Goal: Task Accomplishment & Management: Manage account settings

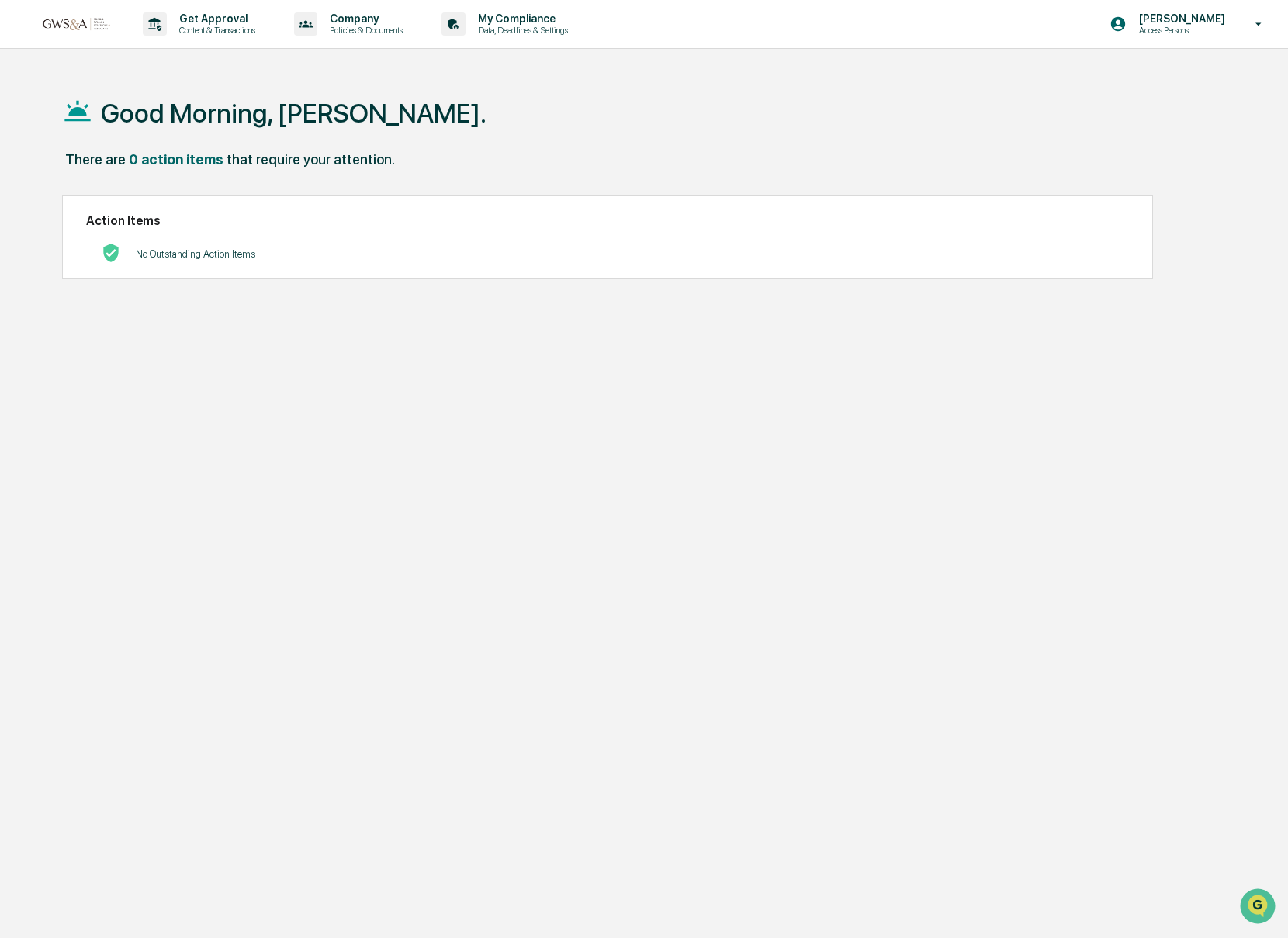
click at [87, 29] on img at bounding box center [74, 23] width 74 height 15
click at [170, 41] on div "Get Approval Content & Transactions" at bounding box center [205, 24] width 136 height 48
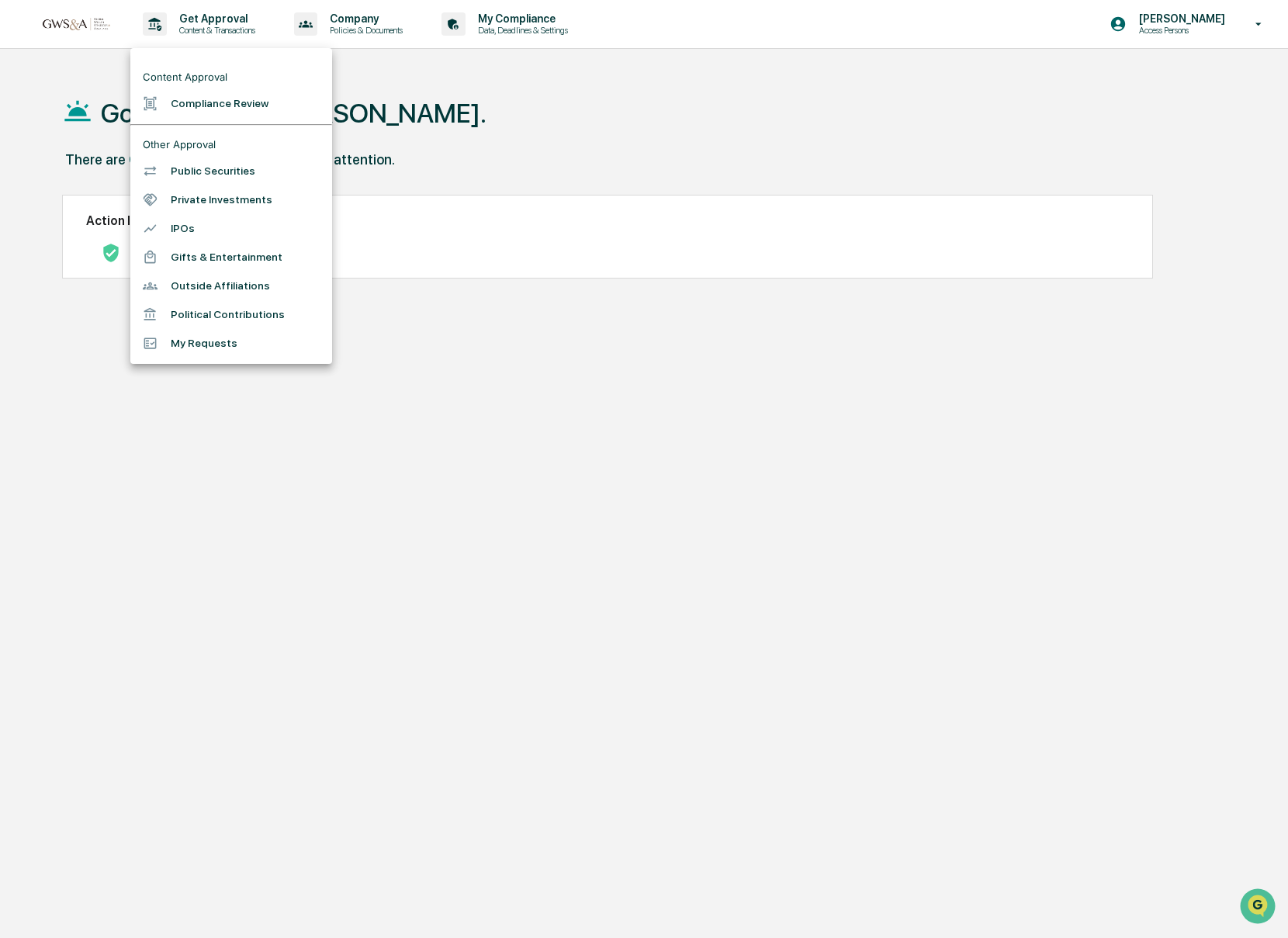
click at [1156, 25] on div at bounding box center [644, 469] width 1288 height 938
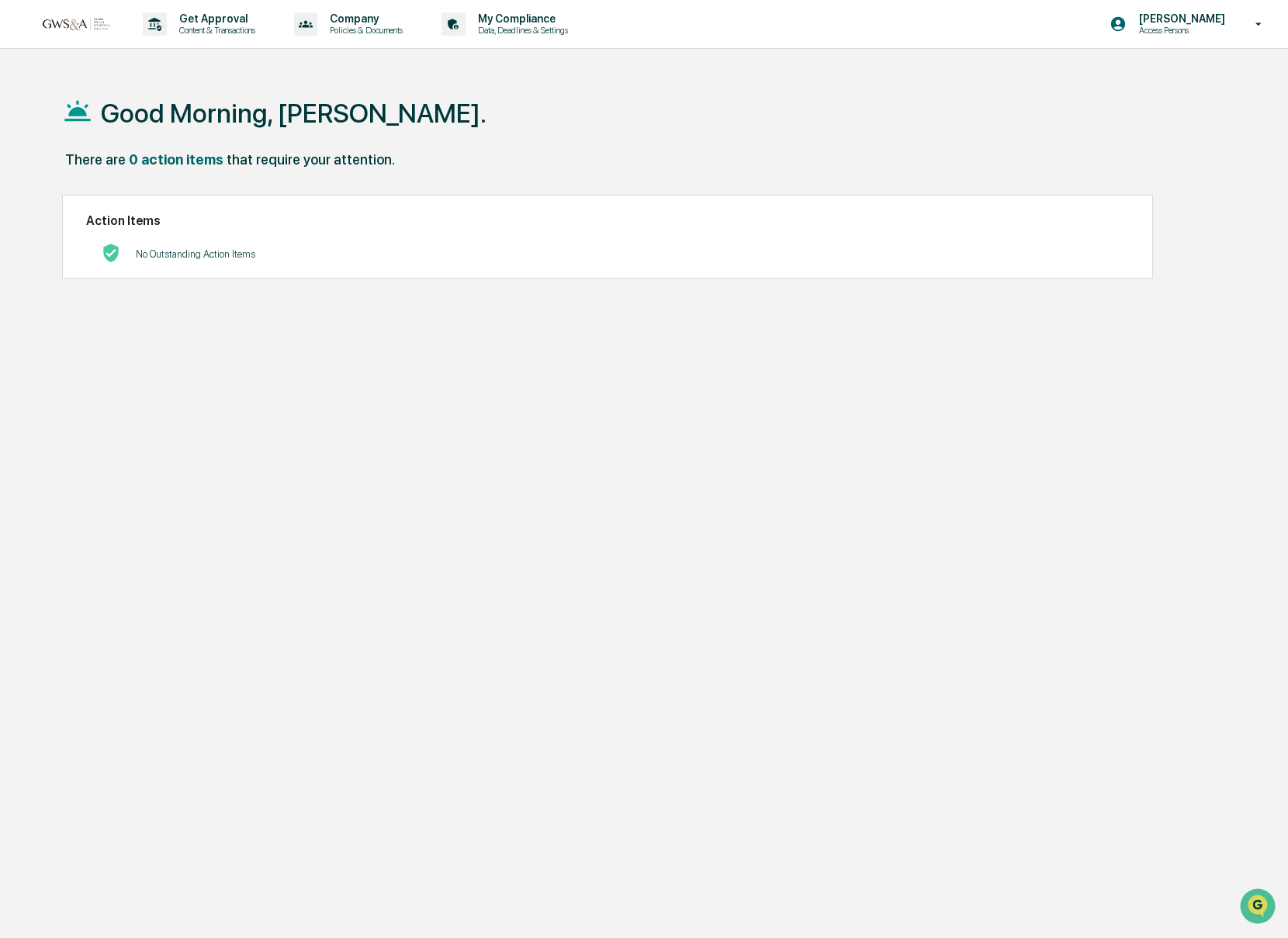
click at [1186, 22] on p "[PERSON_NAME]" at bounding box center [1179, 19] width 106 height 12
click at [1151, 77] on li "Switch to Admin view..." at bounding box center [1167, 79] width 217 height 29
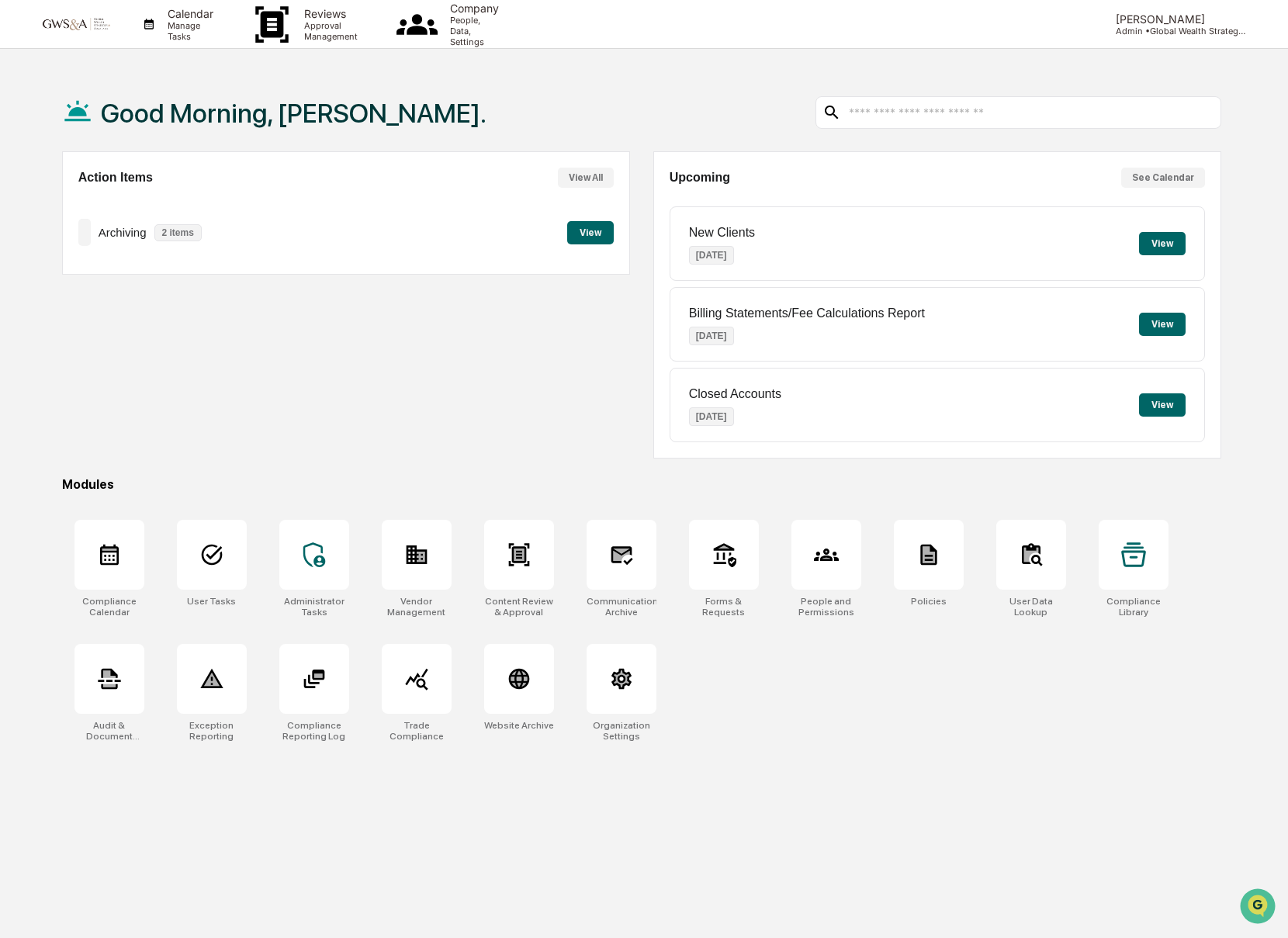
scroll to position [1, 0]
click at [592, 240] on button "View" at bounding box center [590, 232] width 47 height 23
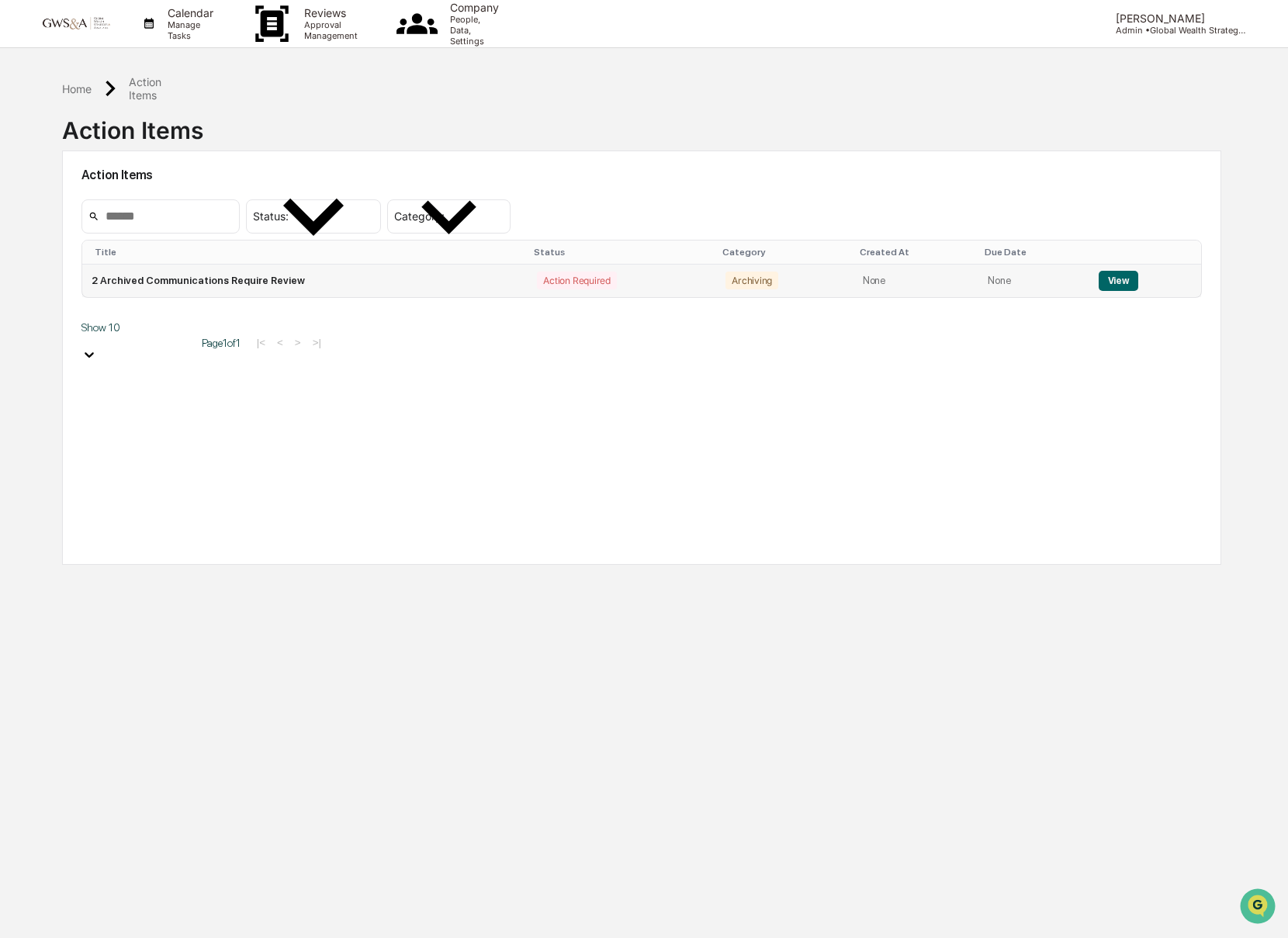
click at [358, 285] on td "2 Archived Communications Require Review" at bounding box center [305, 281] width 446 height 33
click at [1109, 282] on button "View" at bounding box center [1119, 281] width 40 height 20
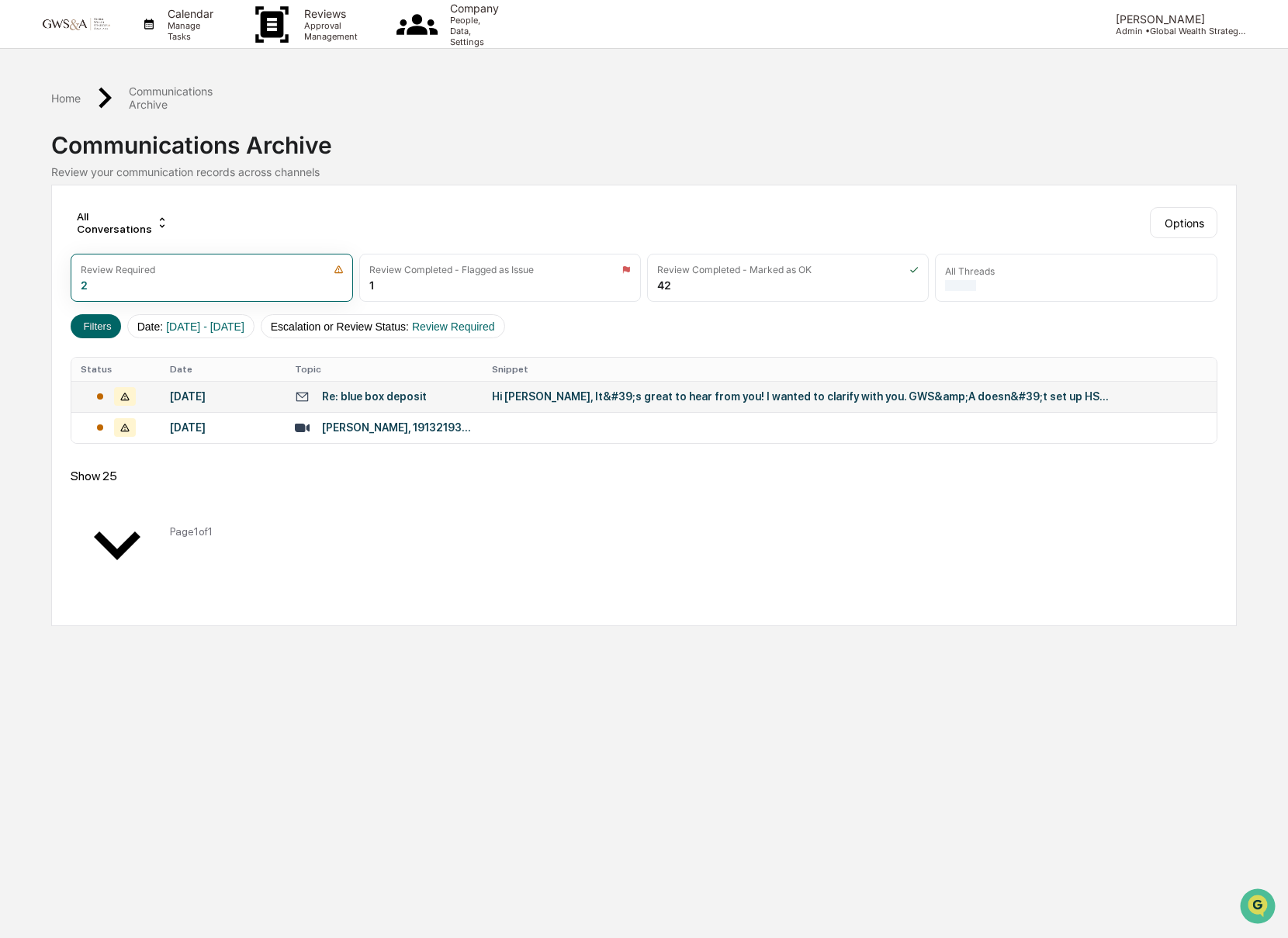
click at [580, 390] on div "Hi [PERSON_NAME], It&#39;s great to hear from you! I wanted to clarify with you…" at bounding box center [802, 396] width 621 height 12
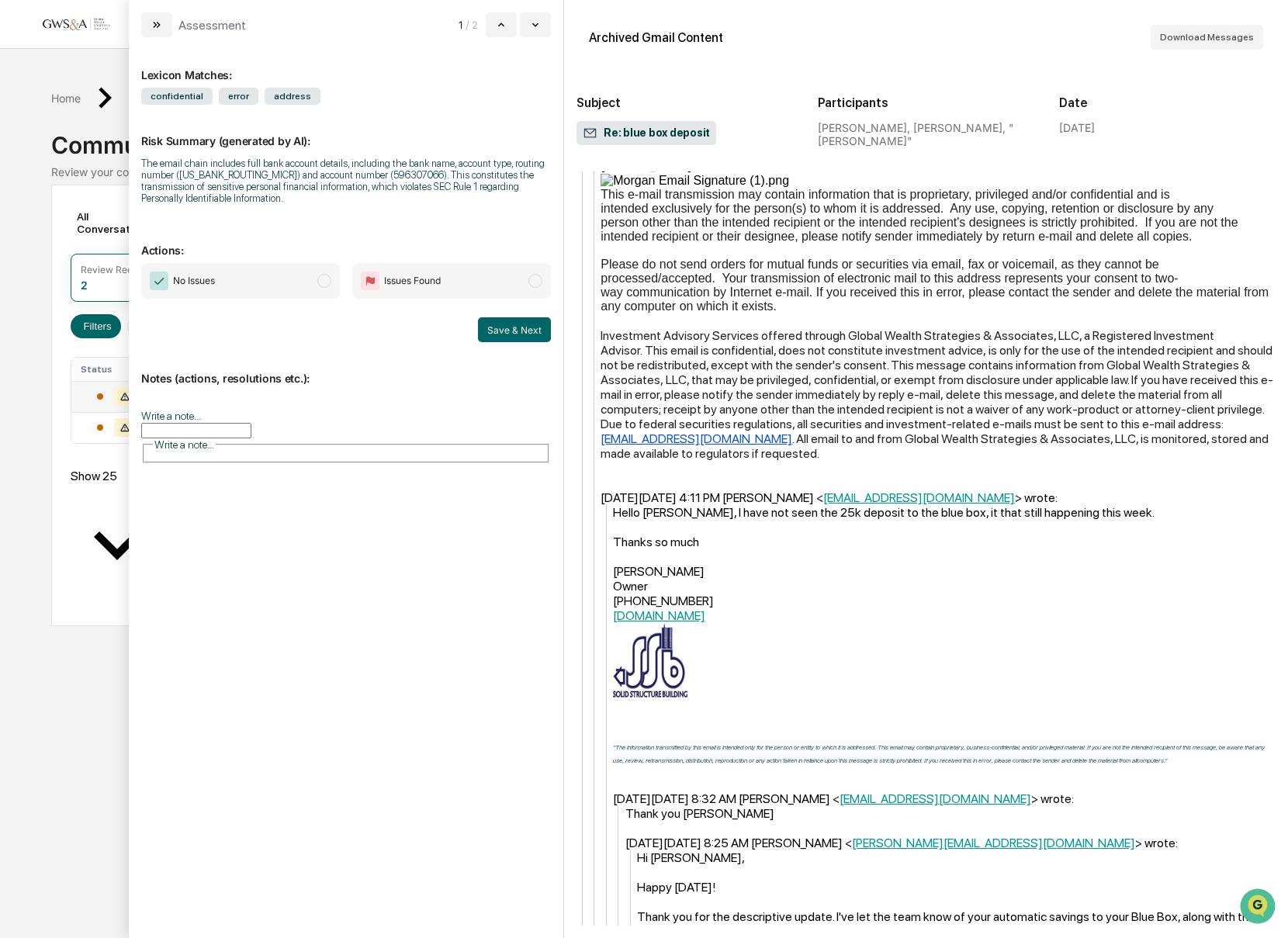
scroll to position [490, 0]
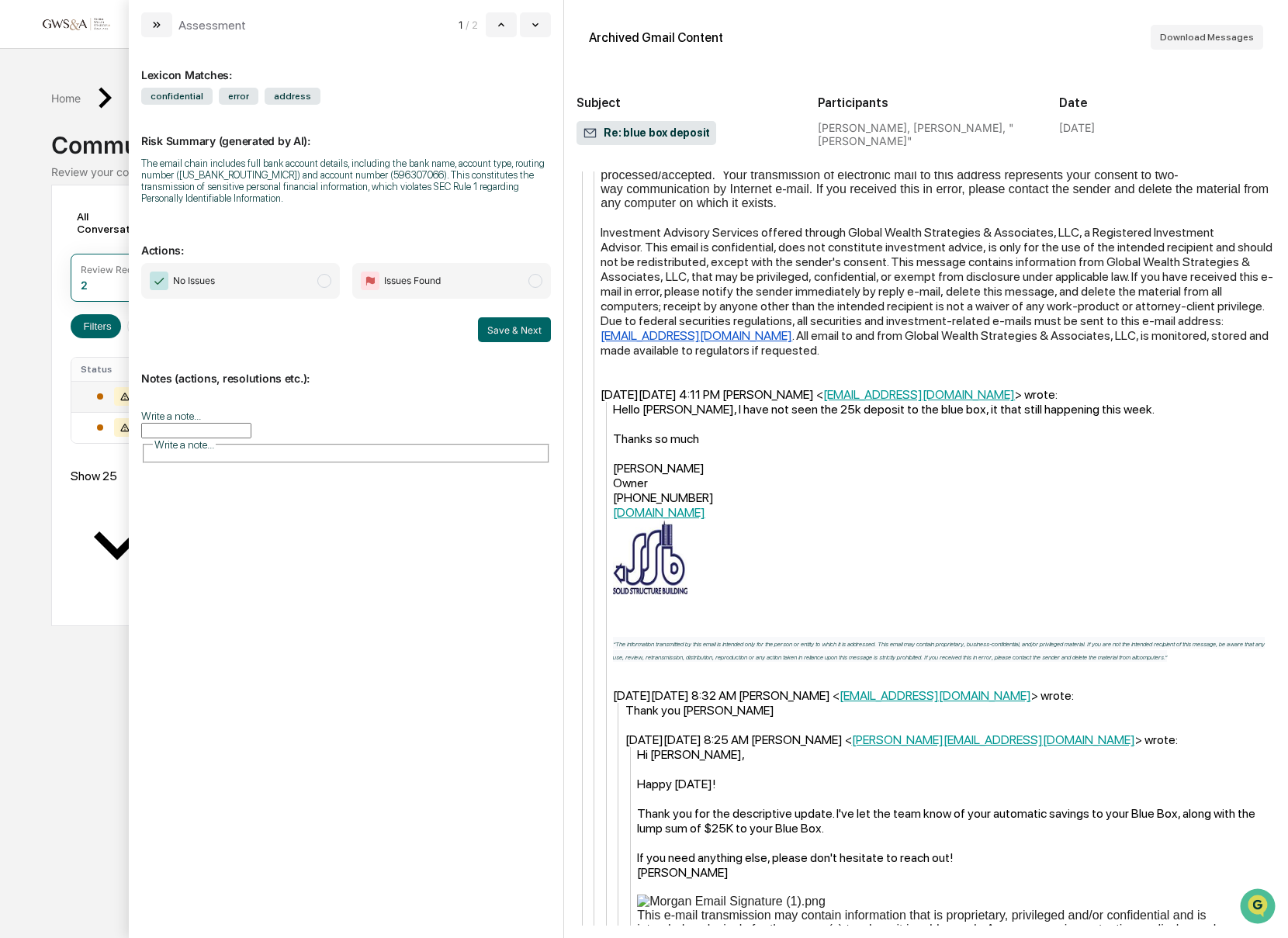
click at [245, 284] on span "No Issues" at bounding box center [240, 281] width 199 height 35
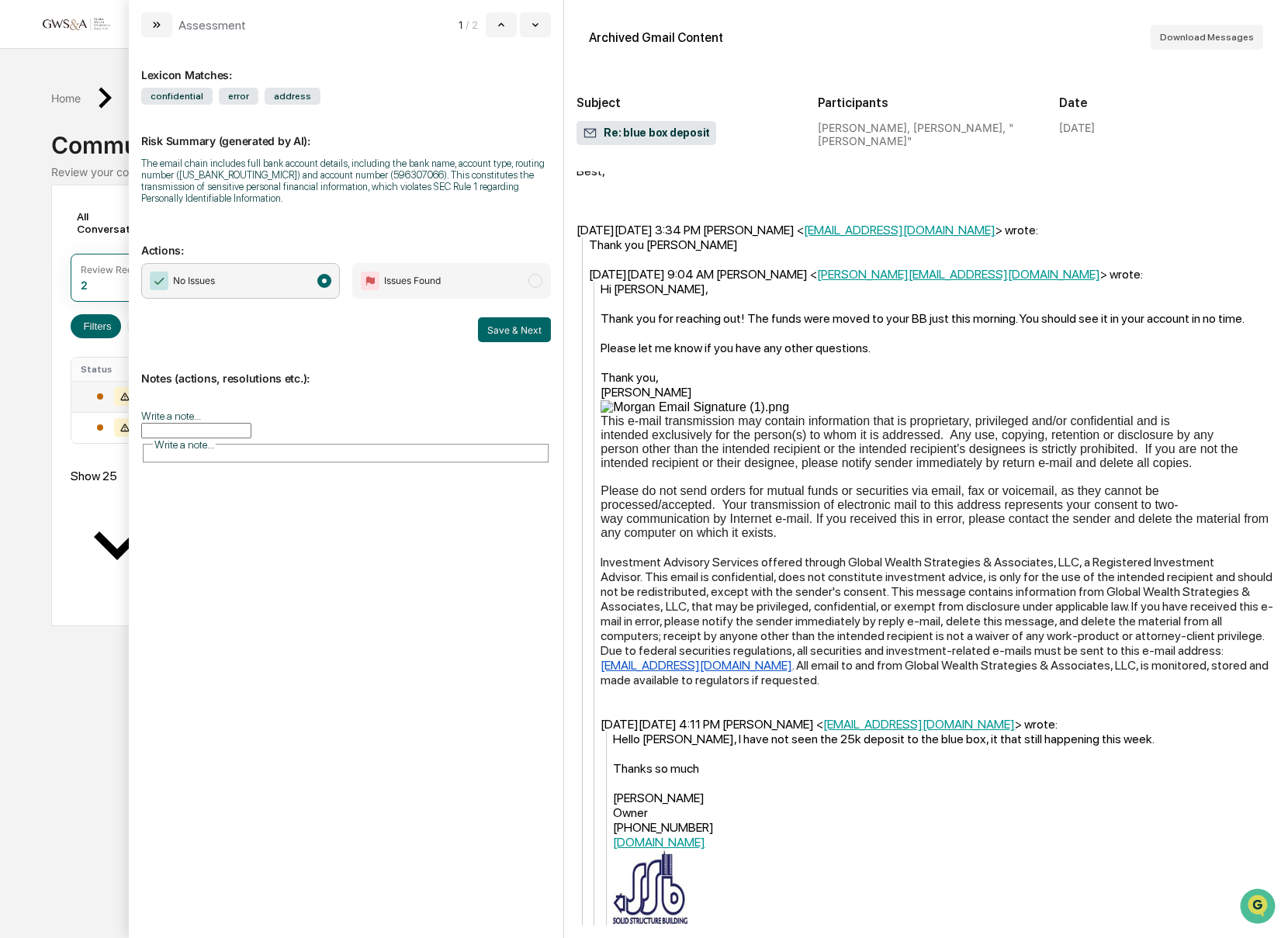
scroll to position [161, 0]
click at [512, 335] on button "Save & Next" at bounding box center [514, 329] width 73 height 25
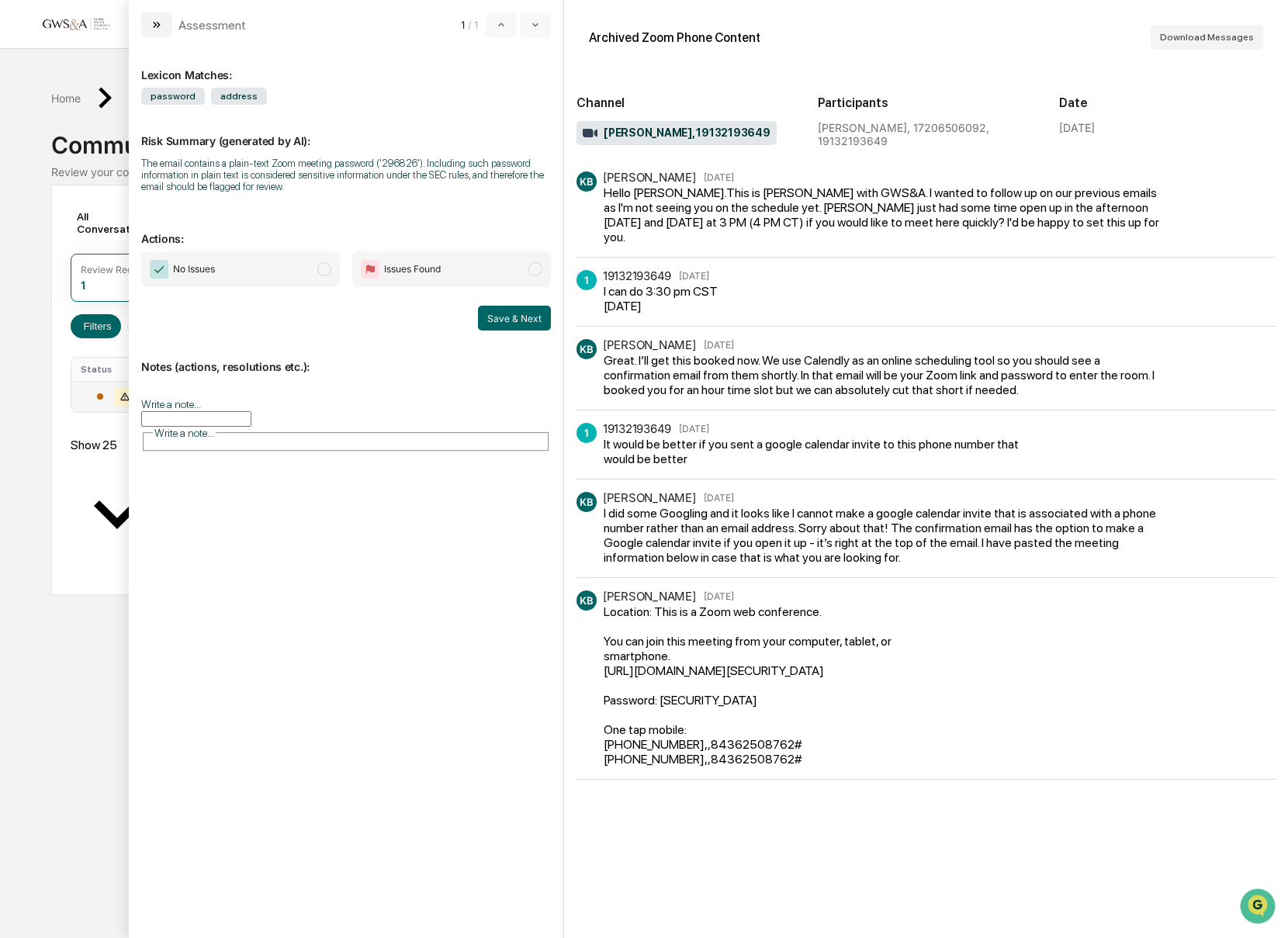
click at [275, 283] on span "No Issues" at bounding box center [240, 269] width 199 height 35
click at [508, 322] on button "Save & Next" at bounding box center [514, 318] width 73 height 25
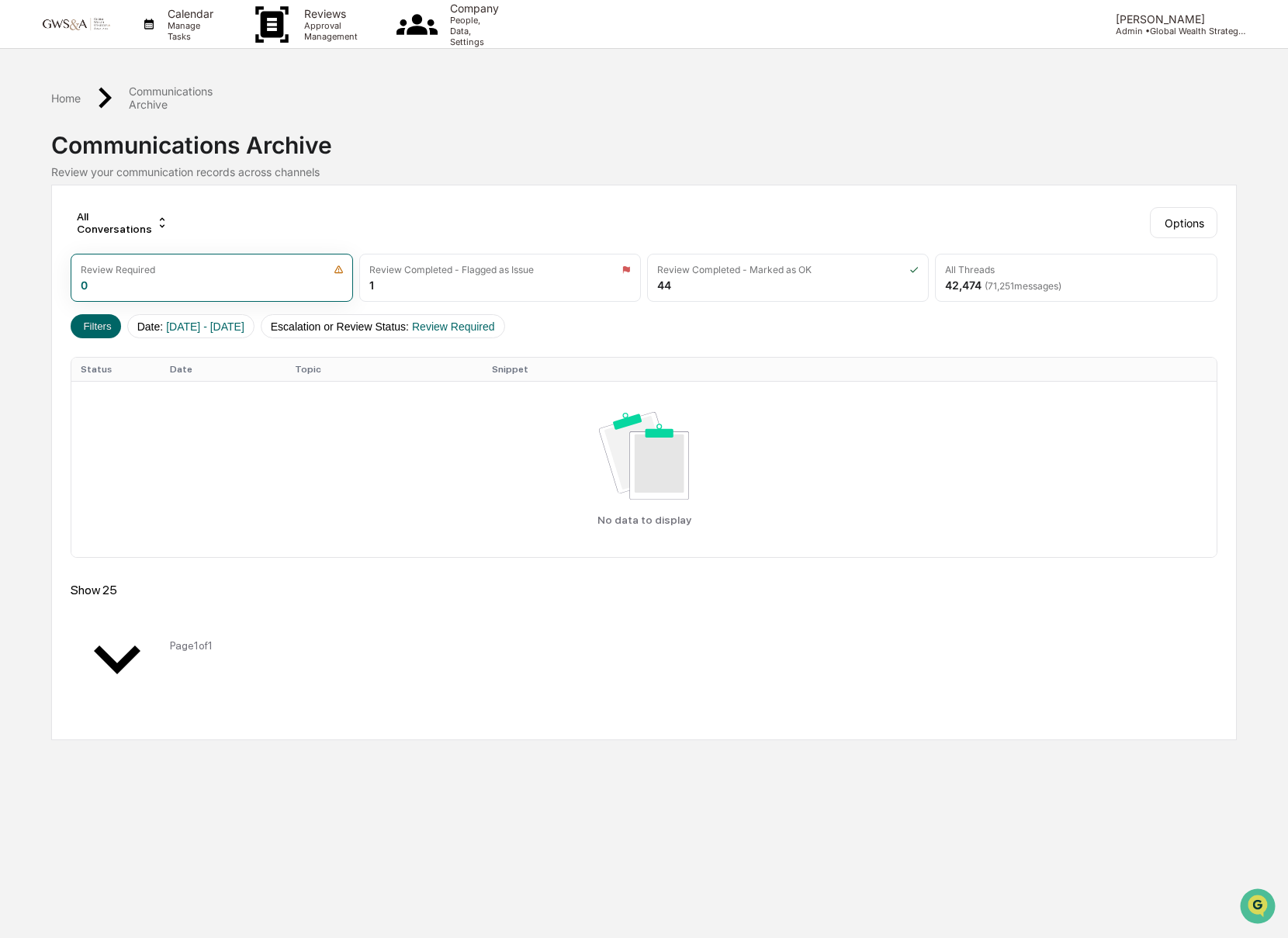
click at [312, 322] on div "All Conversations Options Review Required 0 Review Completed - Flagged as Issue…" at bounding box center [644, 461] width 1185 height 555
click at [209, 20] on p "Calendar" at bounding box center [188, 13] width 66 height 13
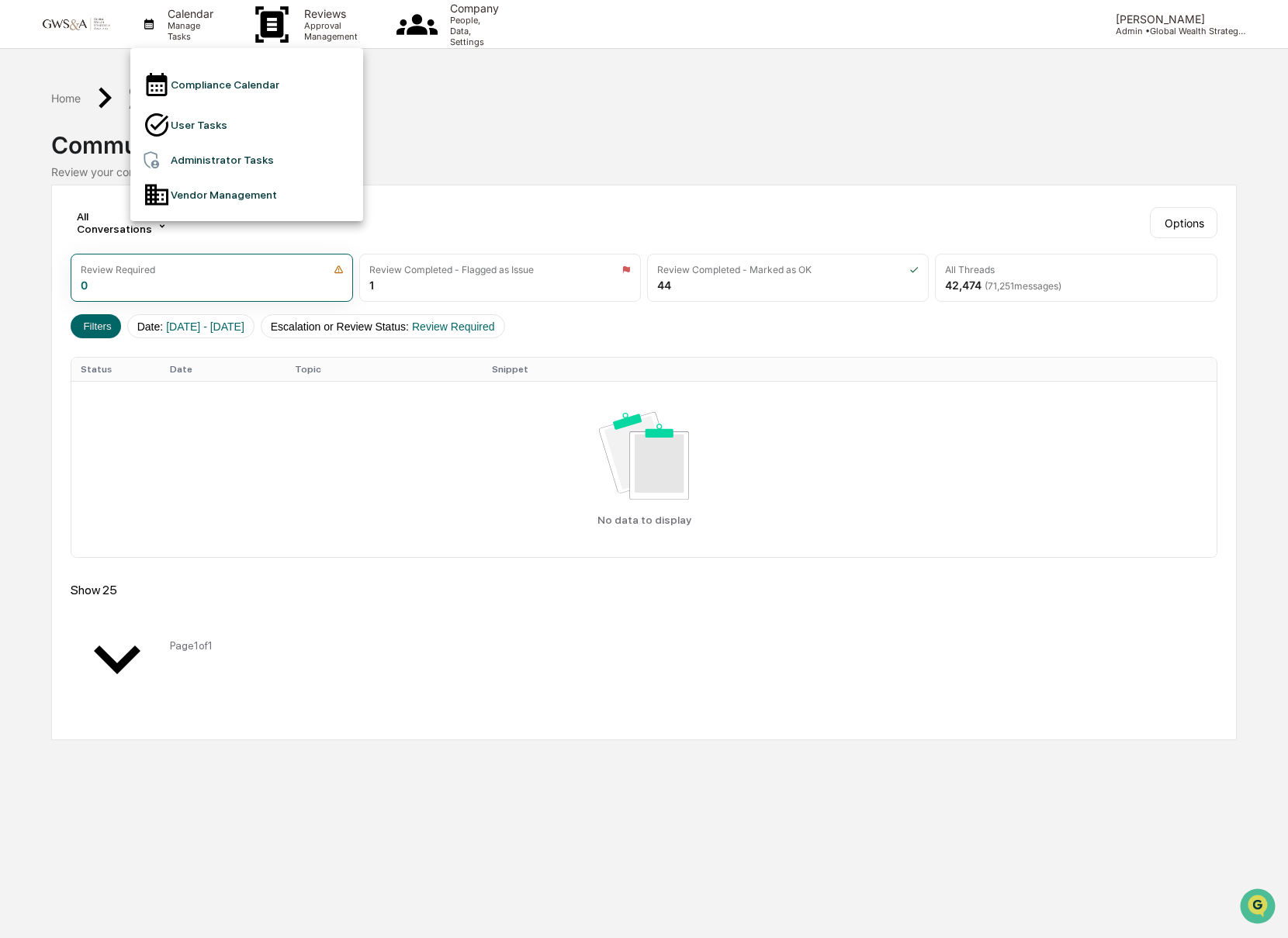
click at [226, 88] on li "Compliance Calendar" at bounding box center [247, 85] width 233 height 41
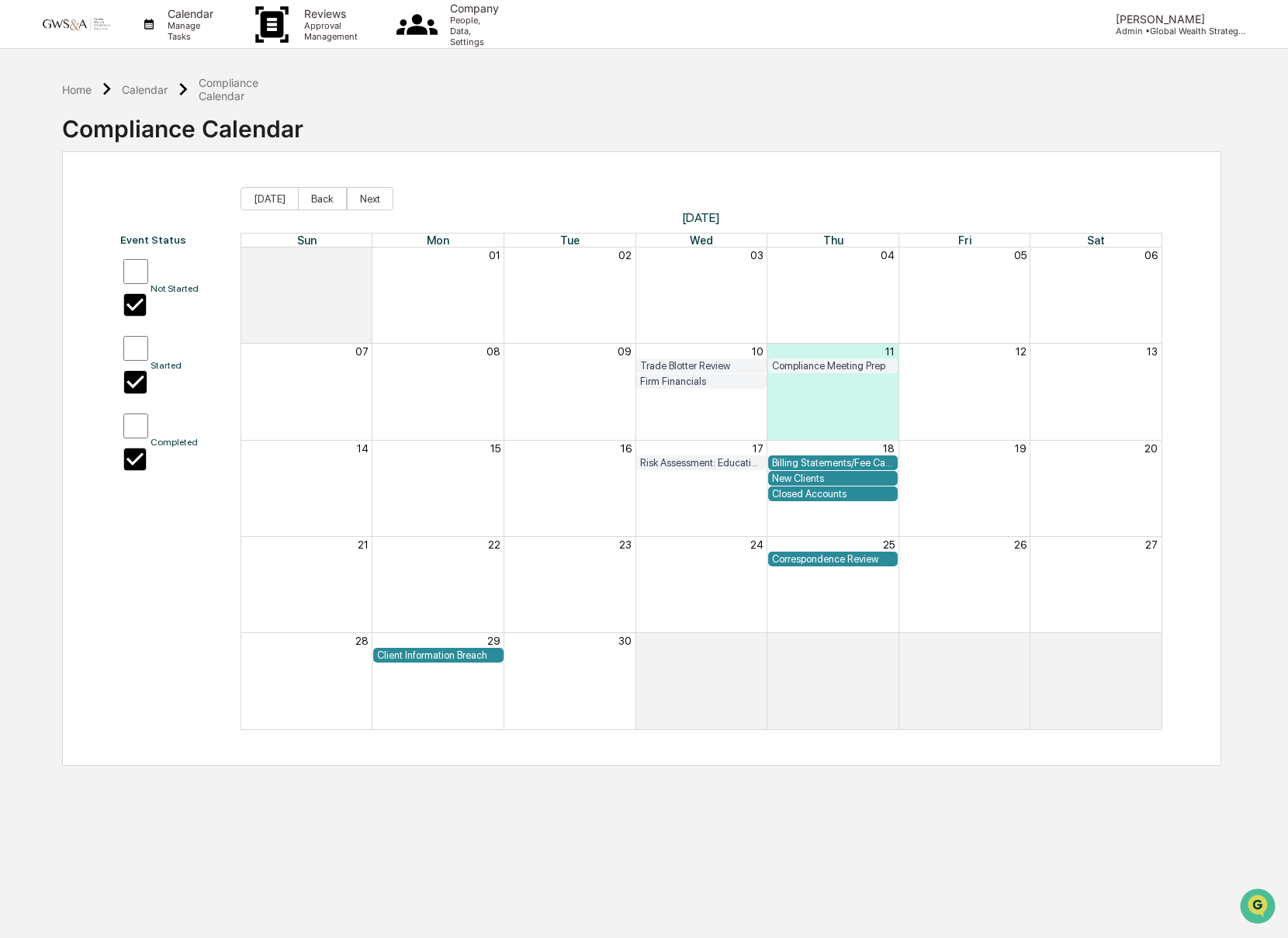
click at [381, 115] on div "Home Calendar Compliance Calendar Compliance Calendar" at bounding box center [641, 112] width 1159 height 78
click at [197, 35] on p "Manage Tasks" at bounding box center [188, 31] width 66 height 22
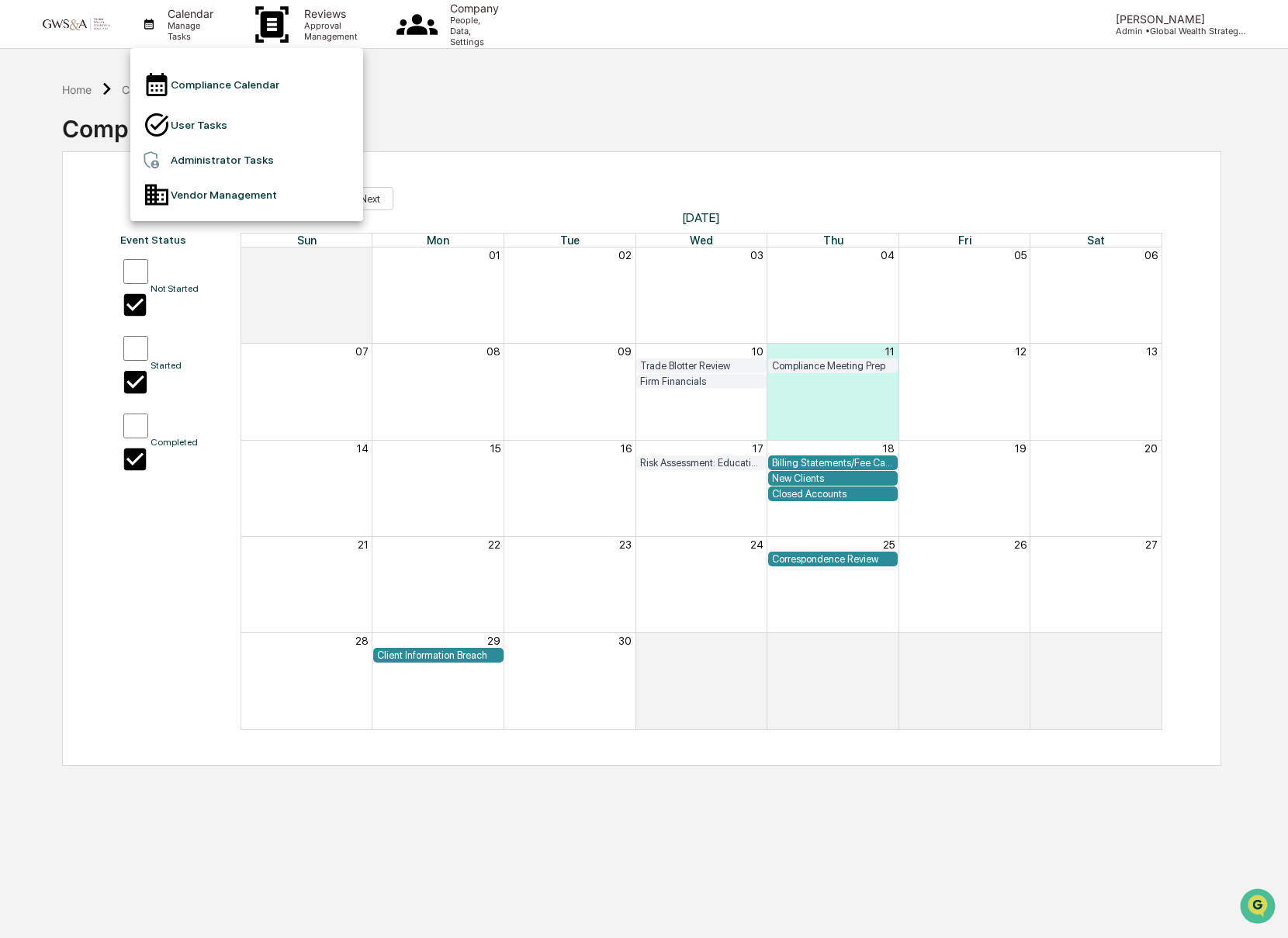
click at [335, 26] on div at bounding box center [644, 469] width 1288 height 938
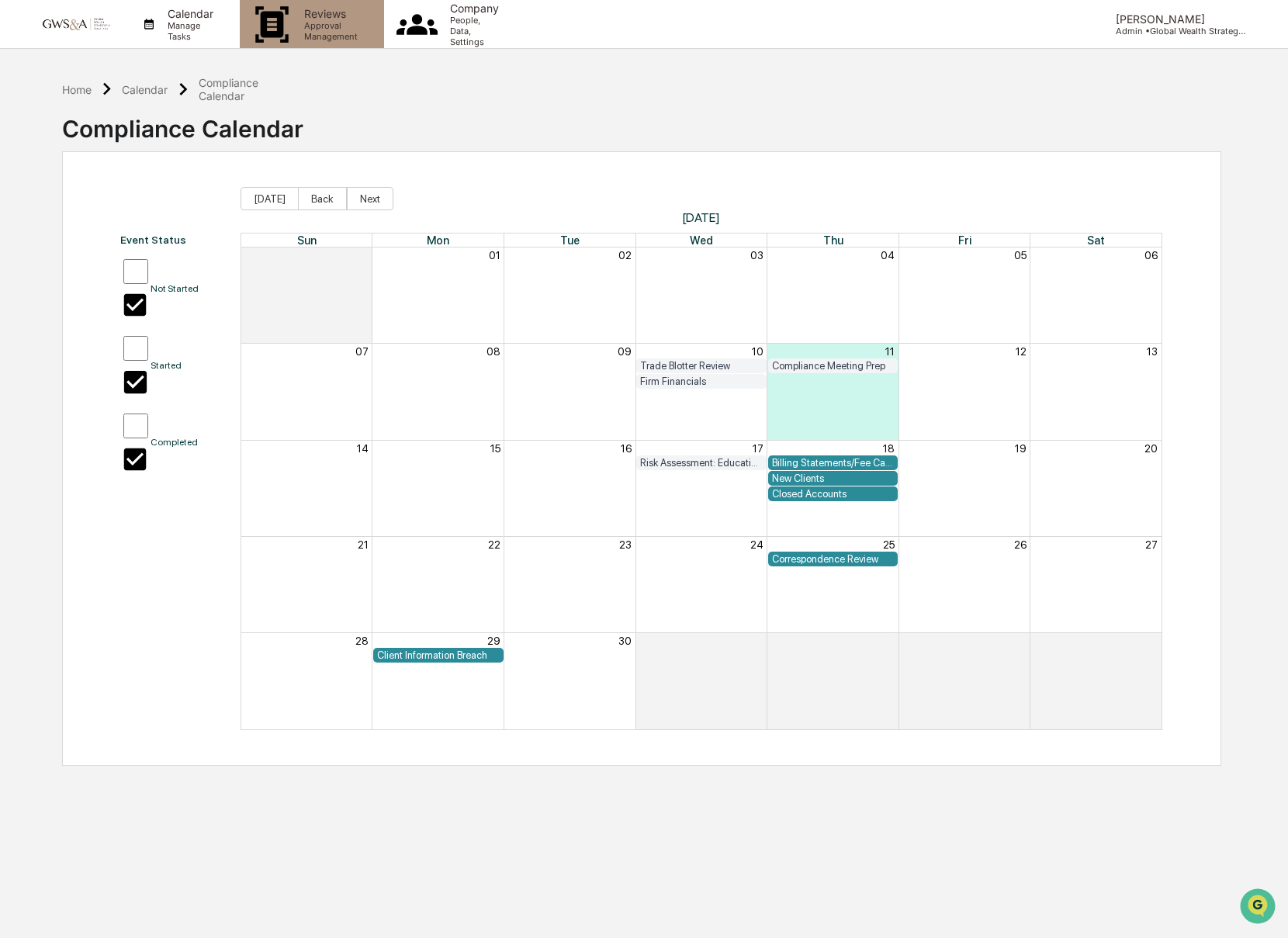
click at [365, 26] on p "Approval Management" at bounding box center [328, 31] width 73 height 22
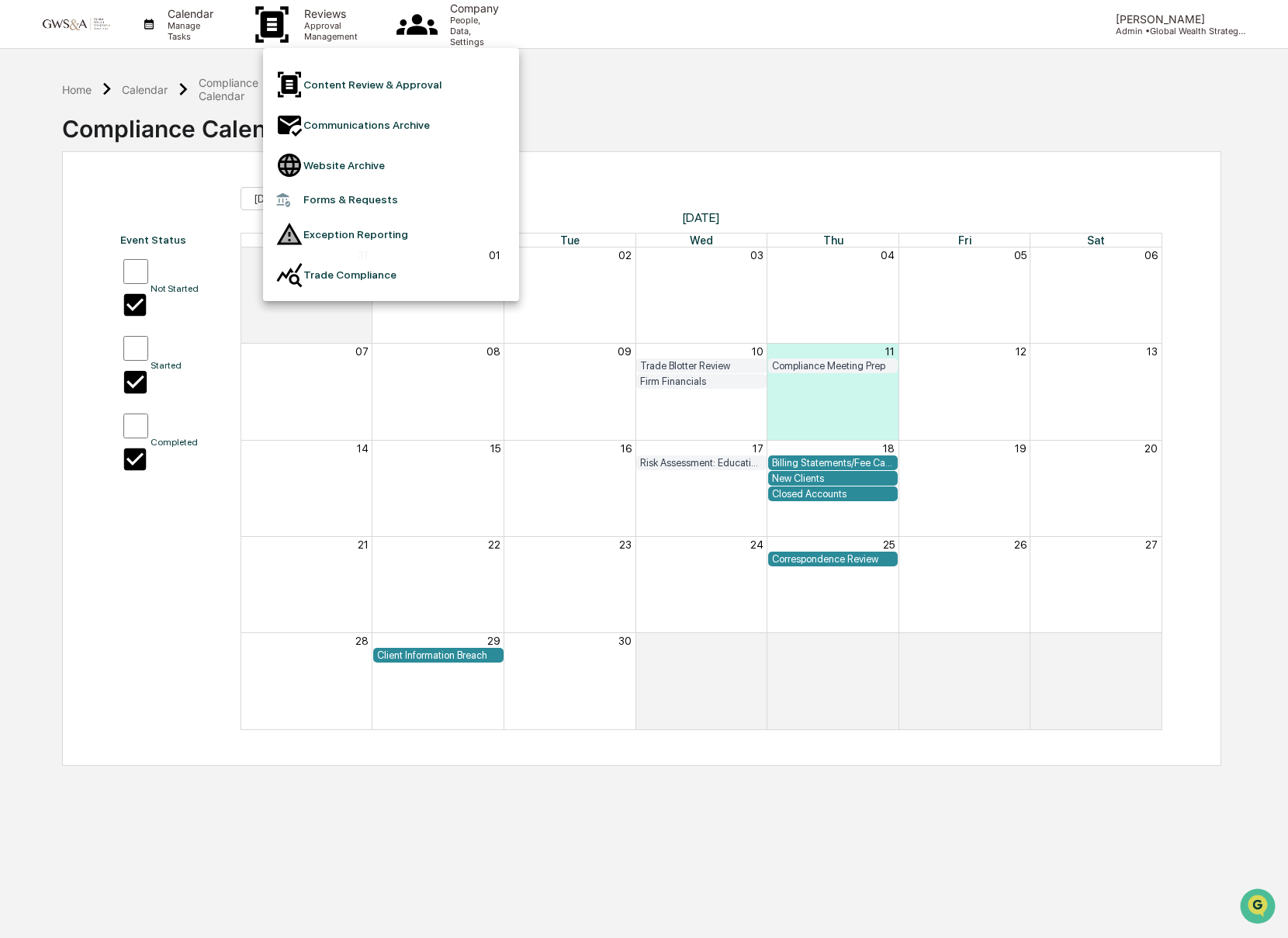
click at [388, 111] on li "Communications Archive" at bounding box center [391, 125] width 256 height 41
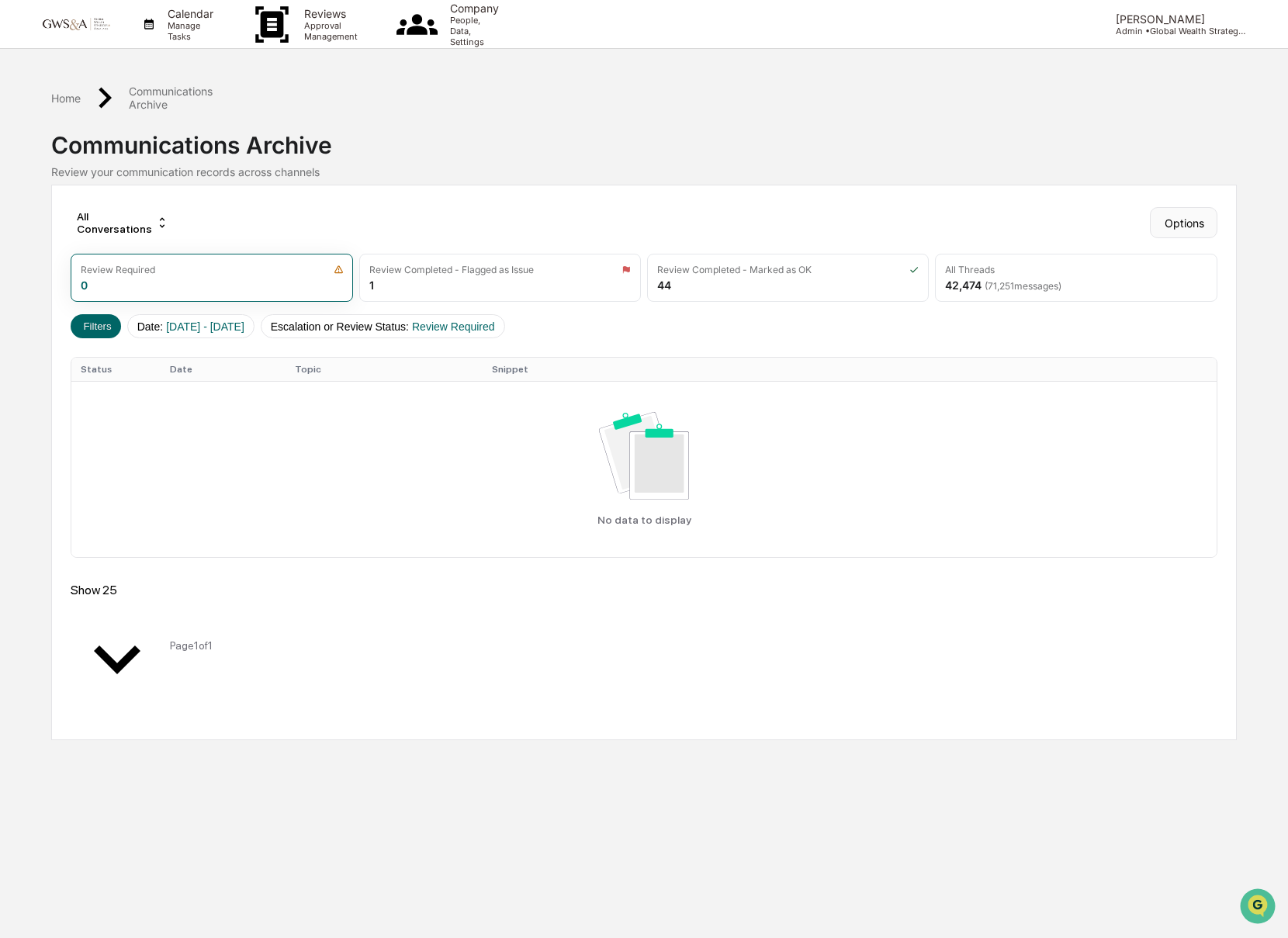
click at [1162, 207] on button "Options" at bounding box center [1184, 222] width 67 height 31
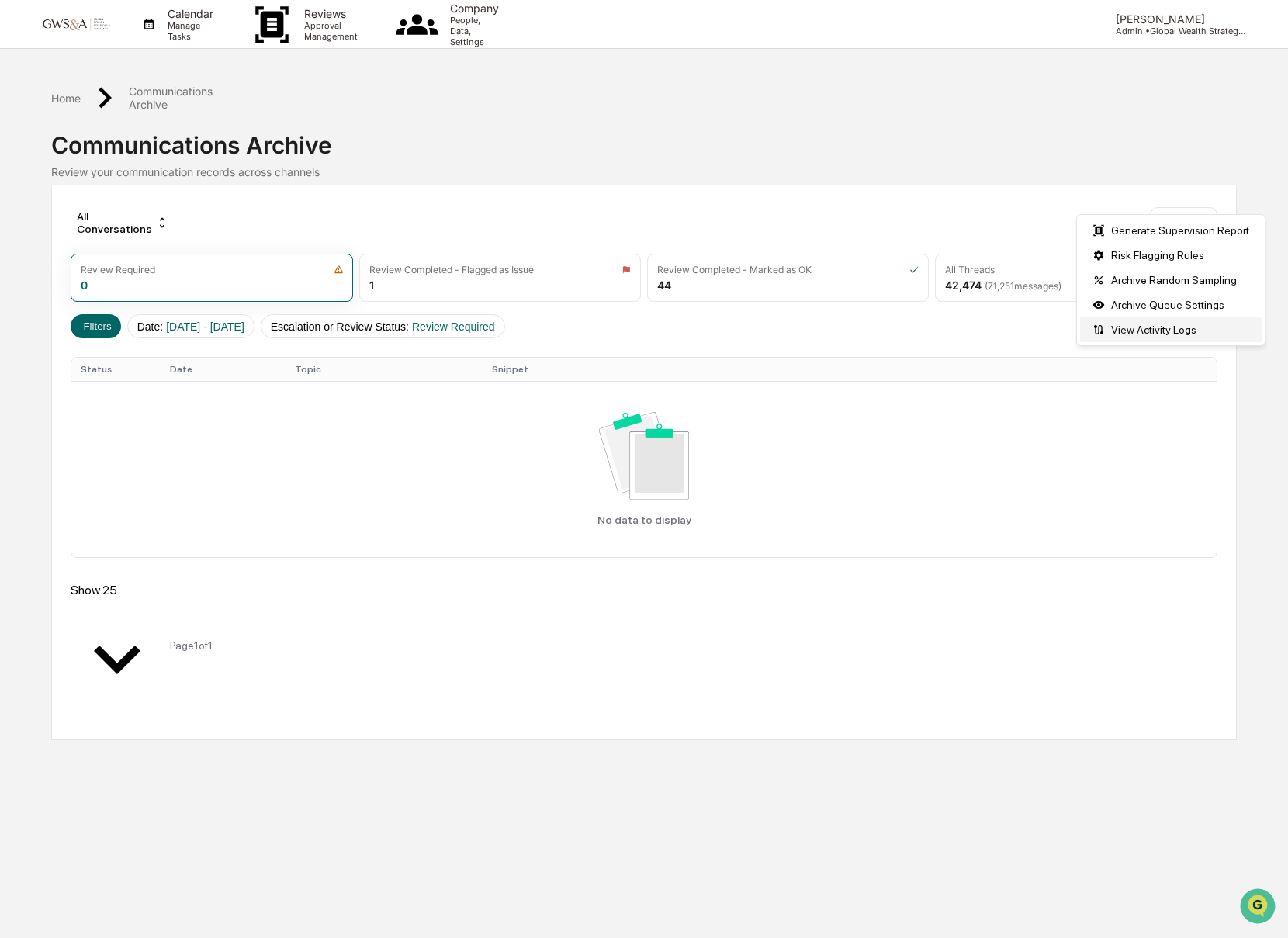
click at [1128, 330] on div "View Activity Logs" at bounding box center [1171, 329] width 182 height 25
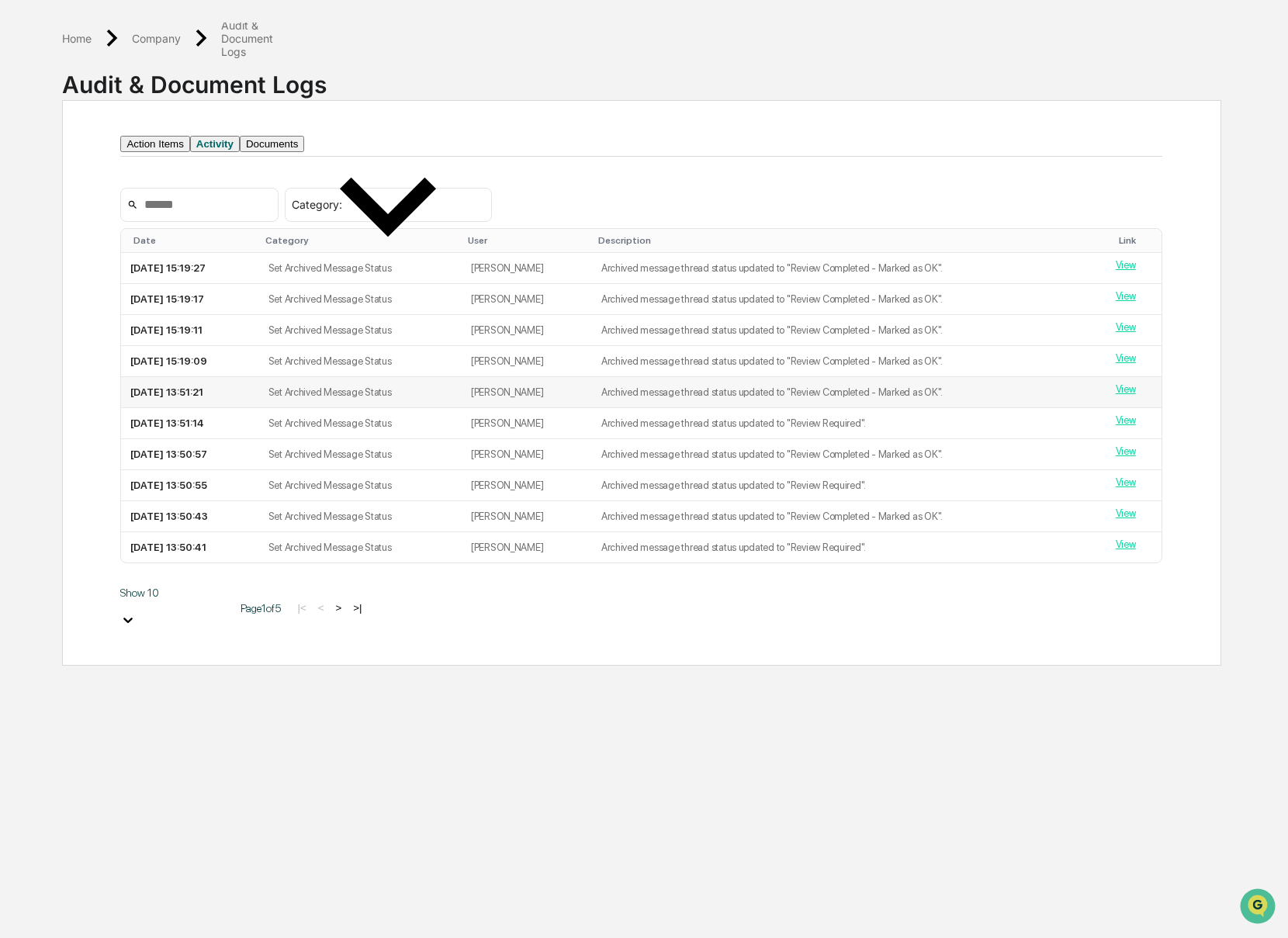
scroll to position [55, 0]
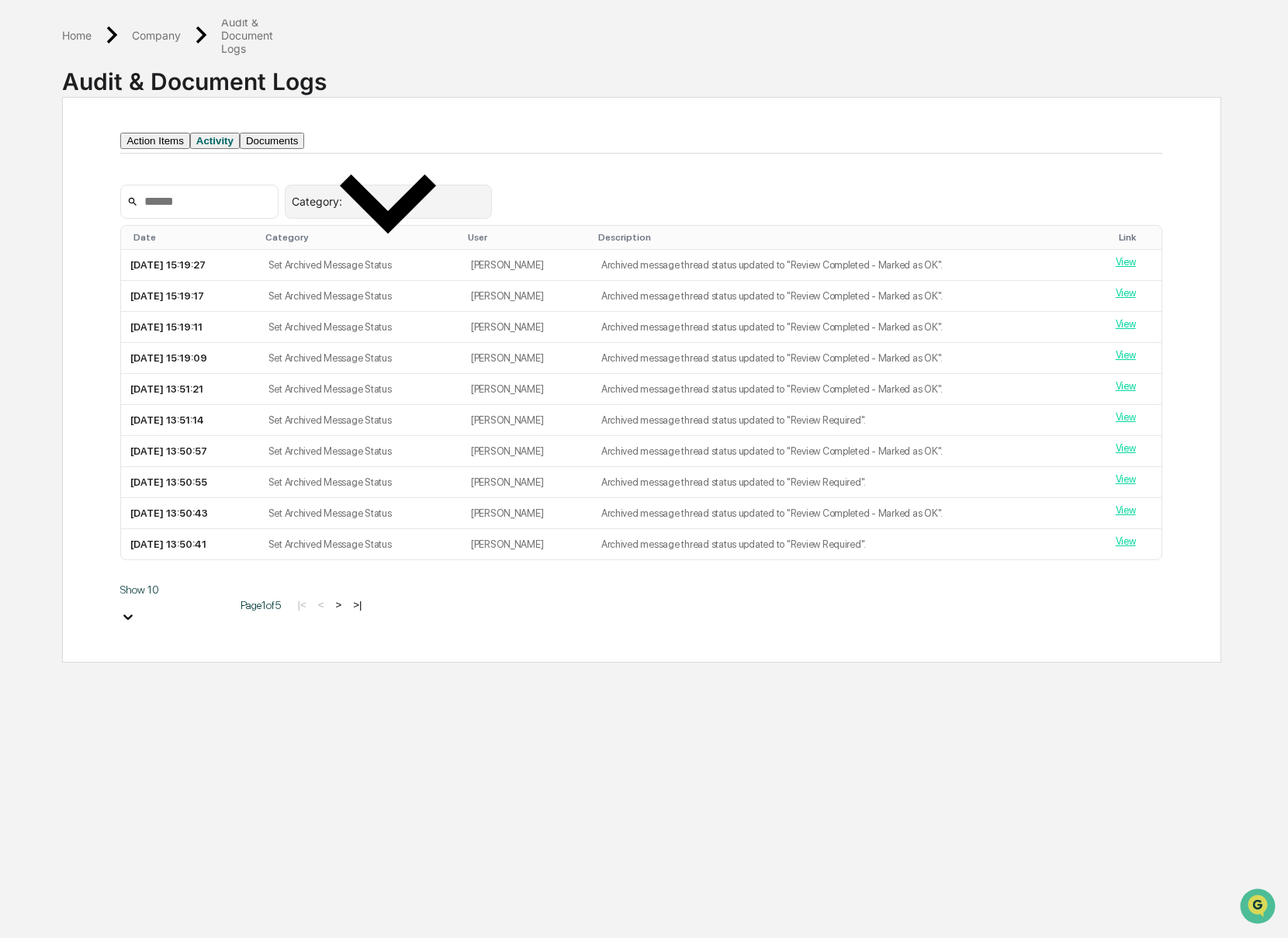
click at [485, 223] on icon at bounding box center [388, 202] width 193 height 193
click at [587, 211] on div "Category : Set Archived Message Status Select/Deselect All Administrator Task M…" at bounding box center [641, 201] width 1042 height 34
click at [305, 149] on button "Documents" at bounding box center [272, 140] width 64 height 16
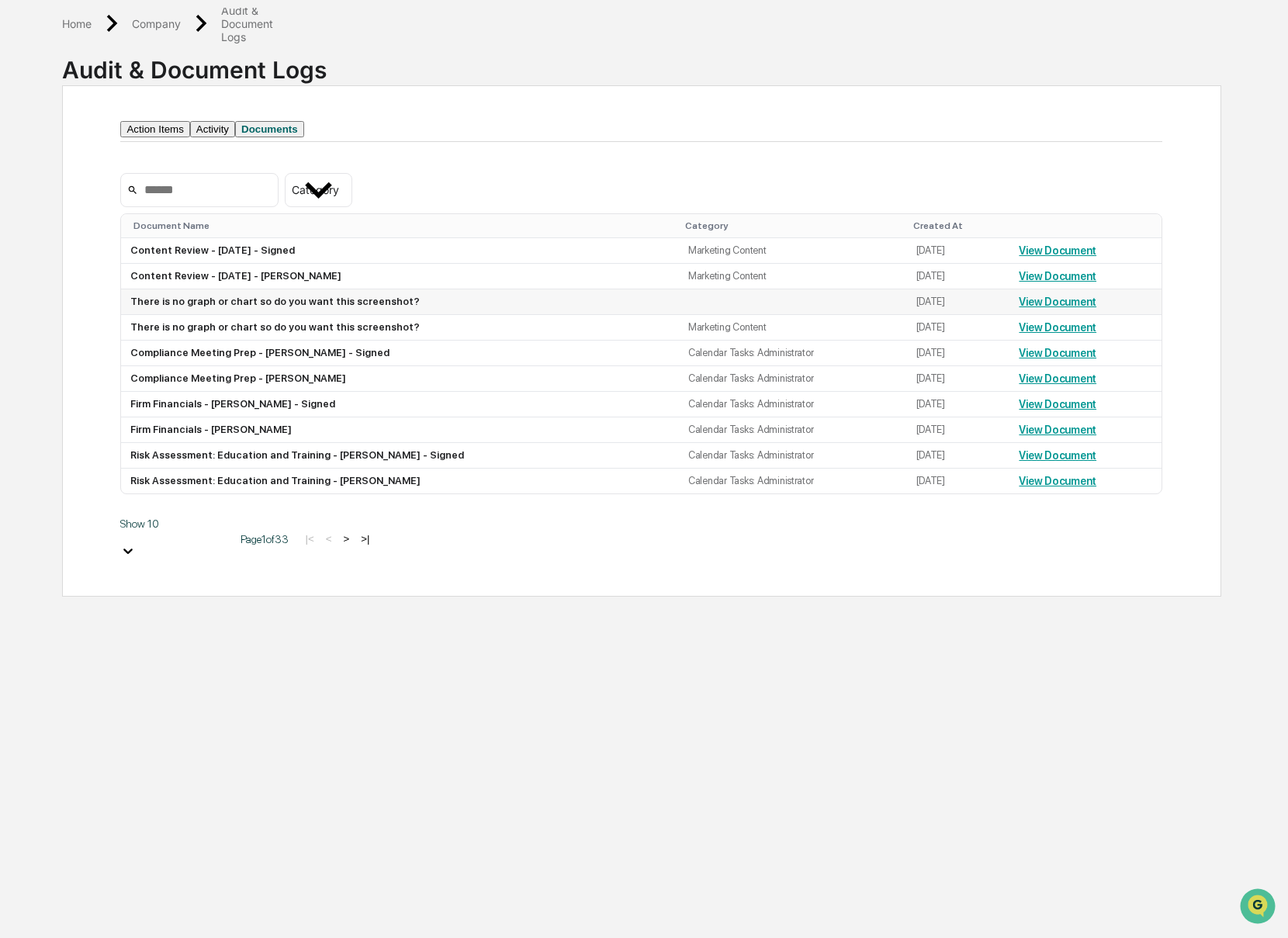
scroll to position [70, 0]
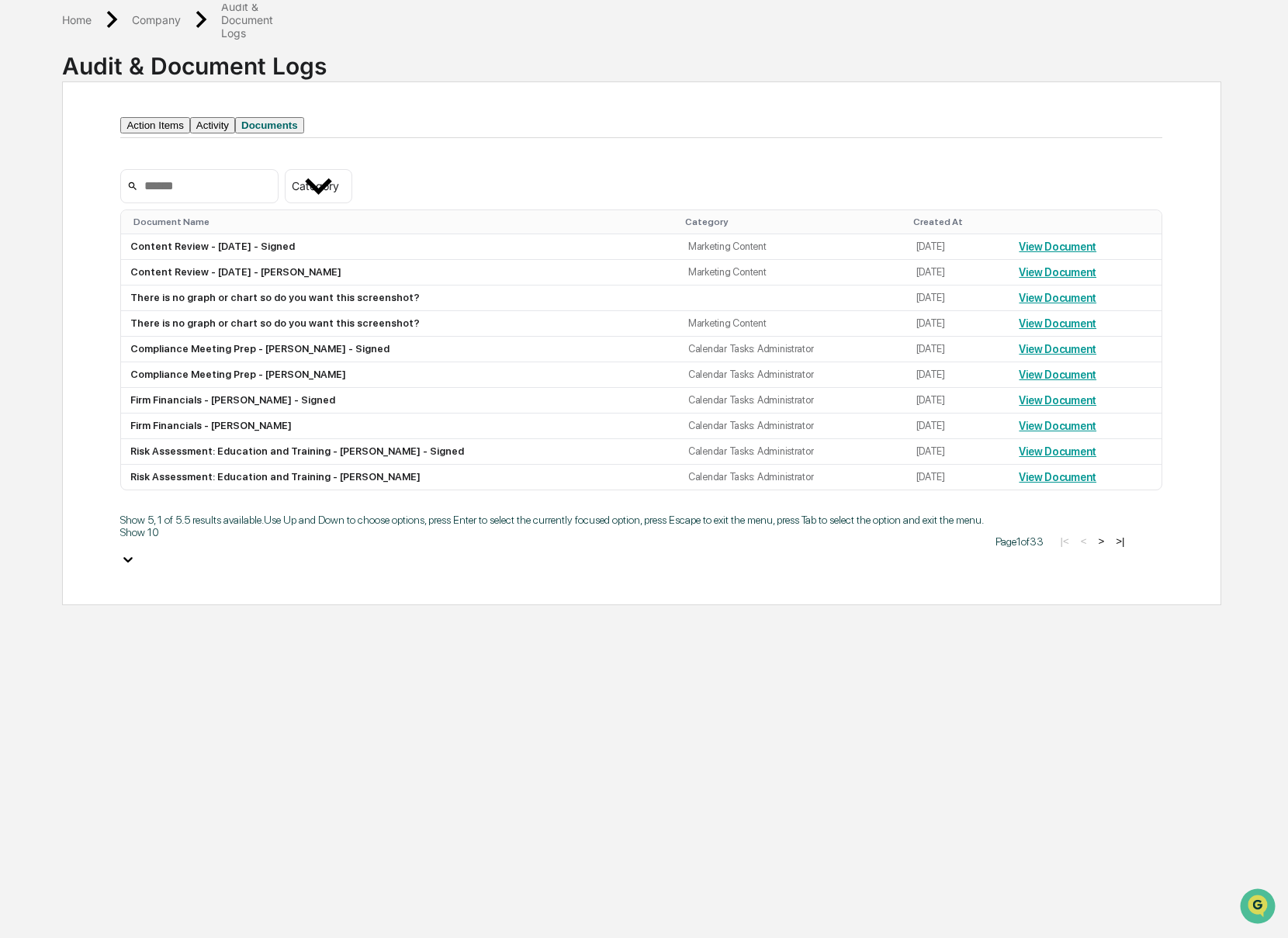
click at [136, 553] on icon at bounding box center [128, 559] width 16 height 16
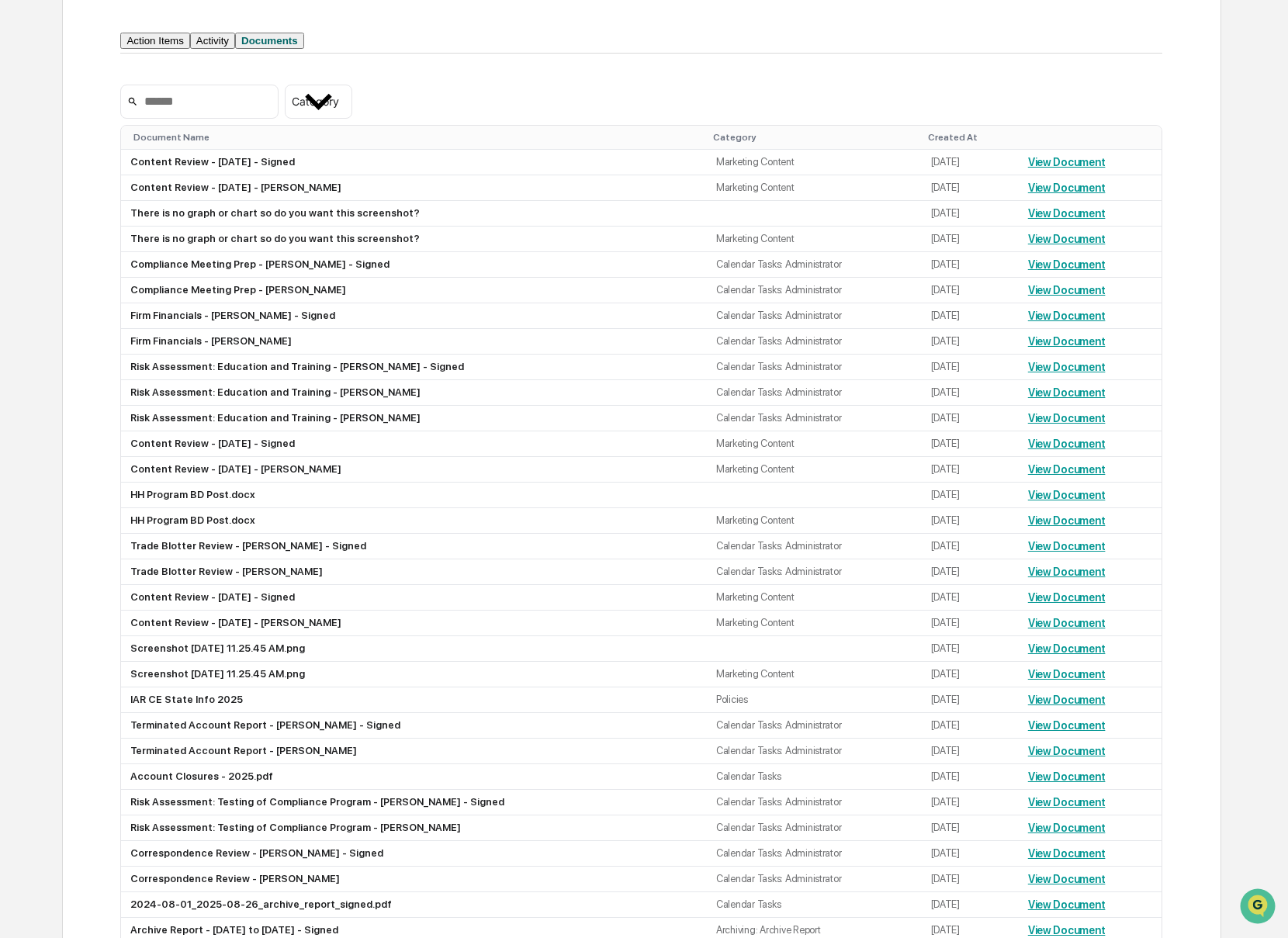
scroll to position [156, 0]
